Goal: Task Accomplishment & Management: Manage account settings

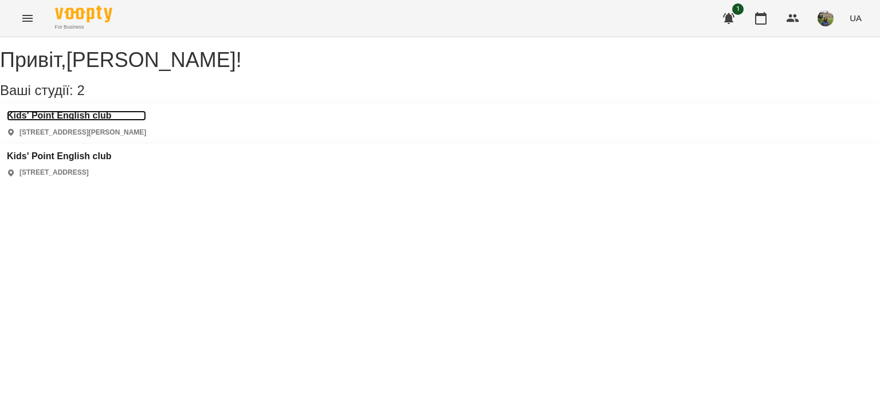
click at [82, 121] on h3 "Kids' Point English club" at bounding box center [76, 116] width 139 height 10
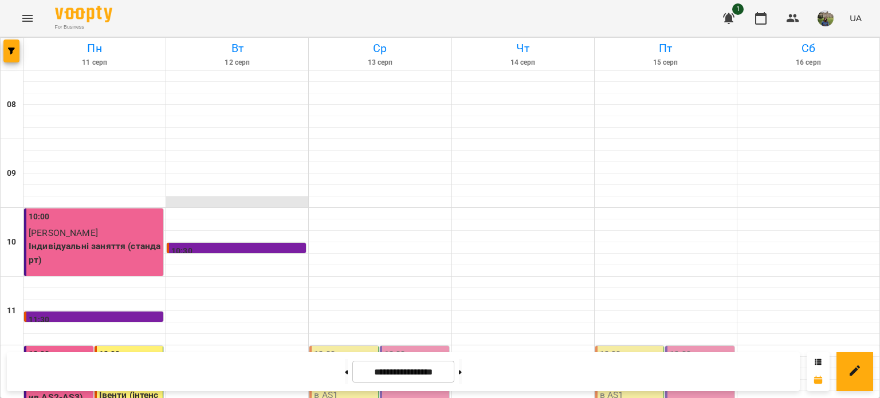
scroll to position [548, 0]
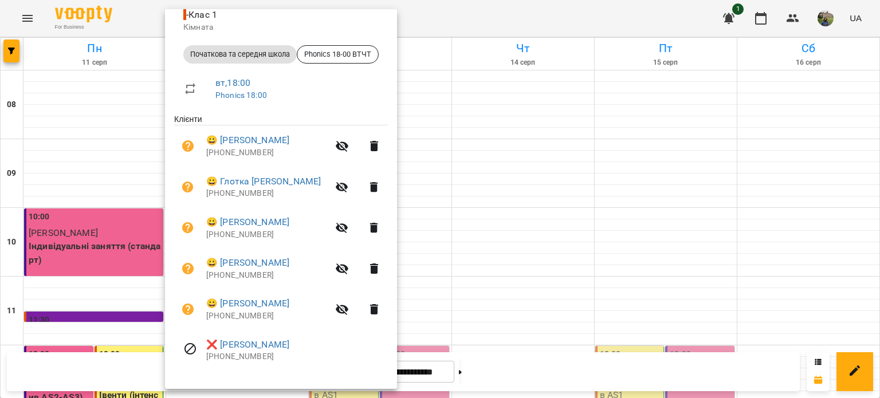
scroll to position [0, 0]
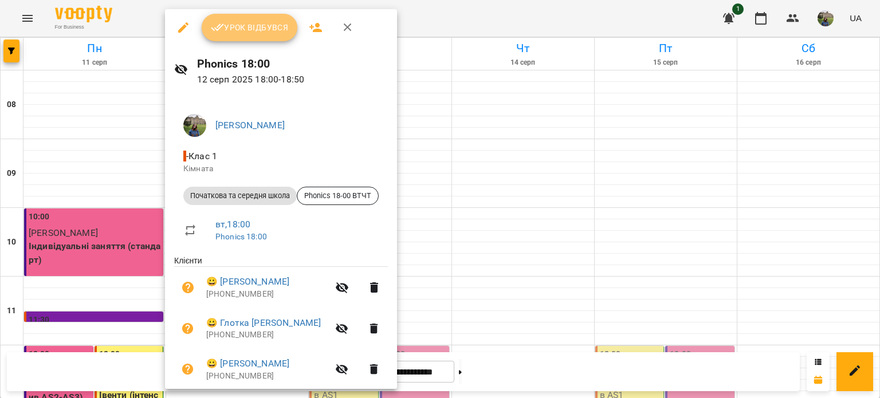
click at [241, 34] on button "Урок відбувся" at bounding box center [250, 27] width 96 height 27
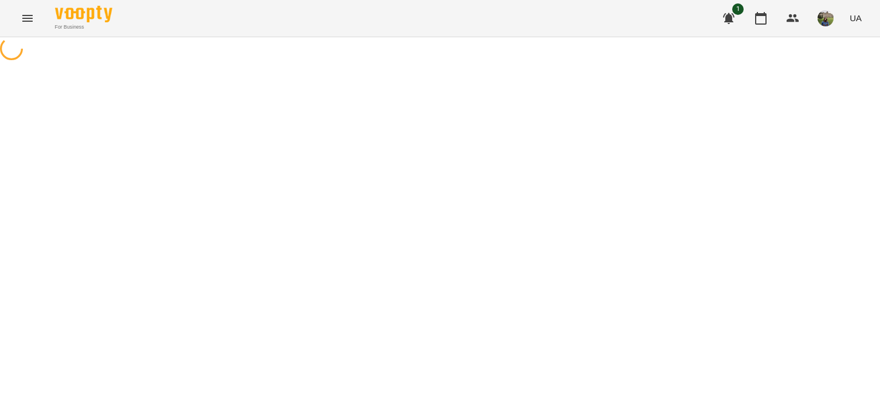
click at [239, 34] on div "For Business 1 UA" at bounding box center [440, 18] width 880 height 37
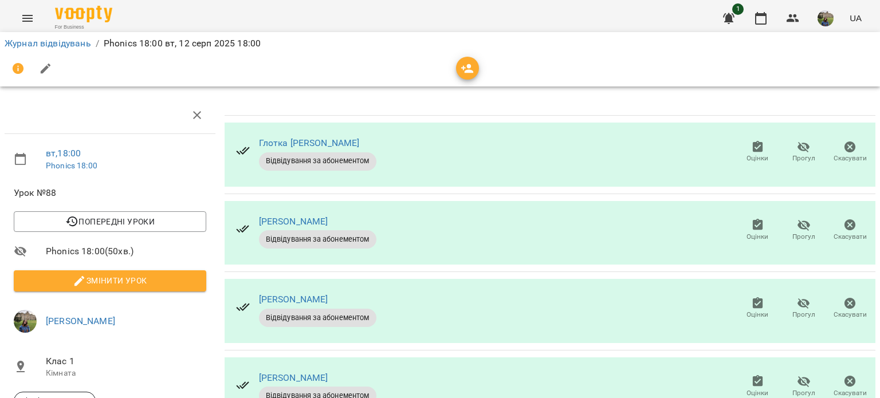
scroll to position [218, 0]
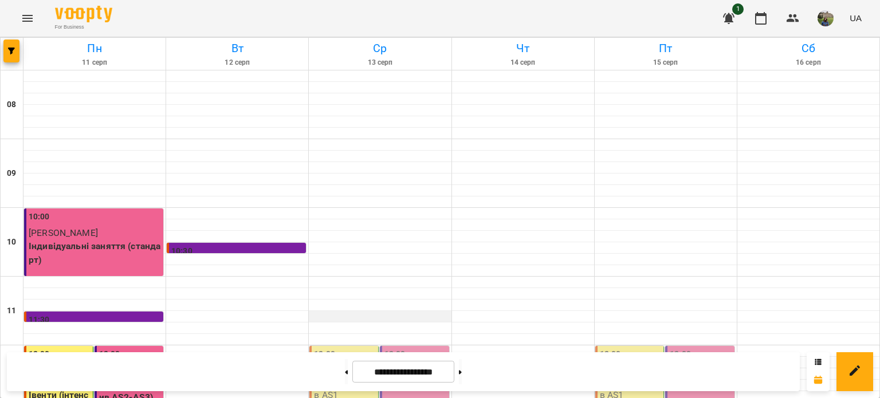
scroll to position [548, 0]
